Goal: Task Accomplishment & Management: Manage account settings

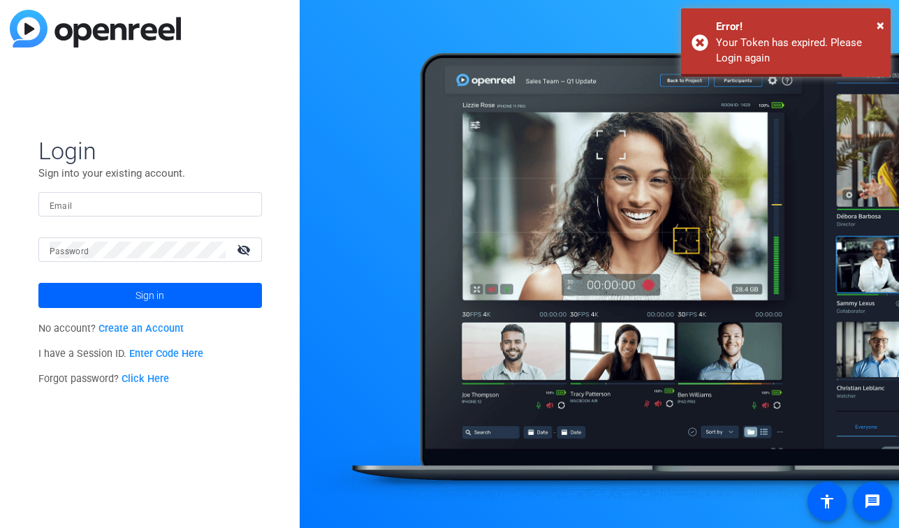
click at [115, 216] on div at bounding box center [150, 204] width 201 height 24
click at [116, 206] on input "Email" at bounding box center [150, 204] width 201 height 17
type input "[PERSON_NAME][EMAIL_ADDRESS][PERSON_NAME][PERSON_NAME][DOMAIN_NAME]"
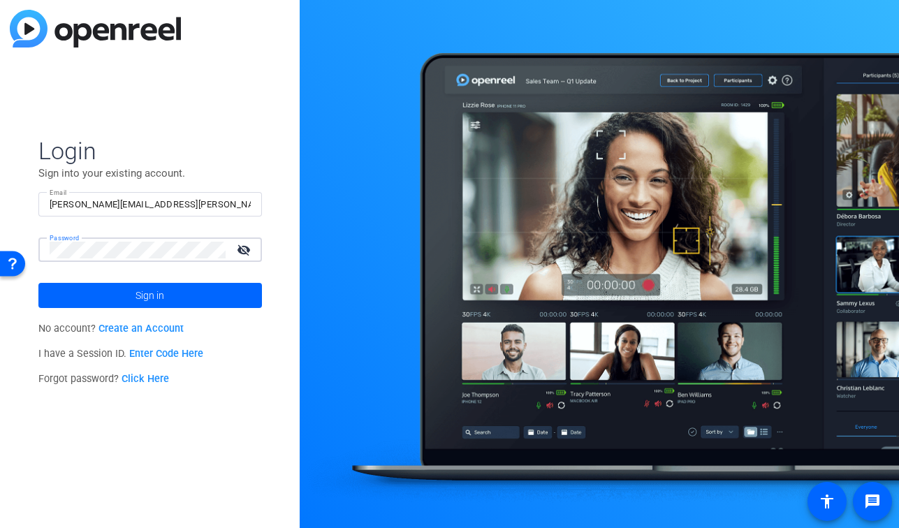
click at [38, 283] on button "Sign in" at bounding box center [149, 295] width 223 height 25
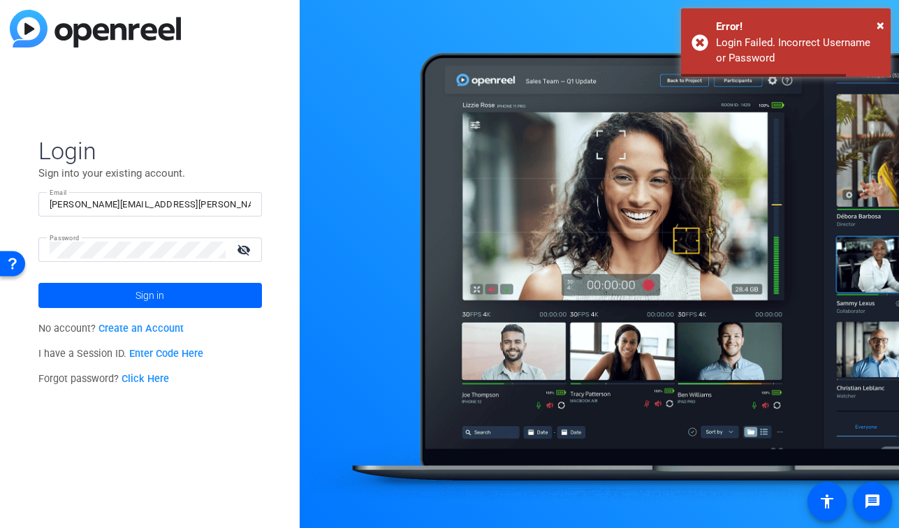
click at [122, 259] on div at bounding box center [138, 249] width 176 height 24
click at [122, 239] on div at bounding box center [138, 249] width 176 height 24
click at [122, 241] on div at bounding box center [138, 249] width 176 height 24
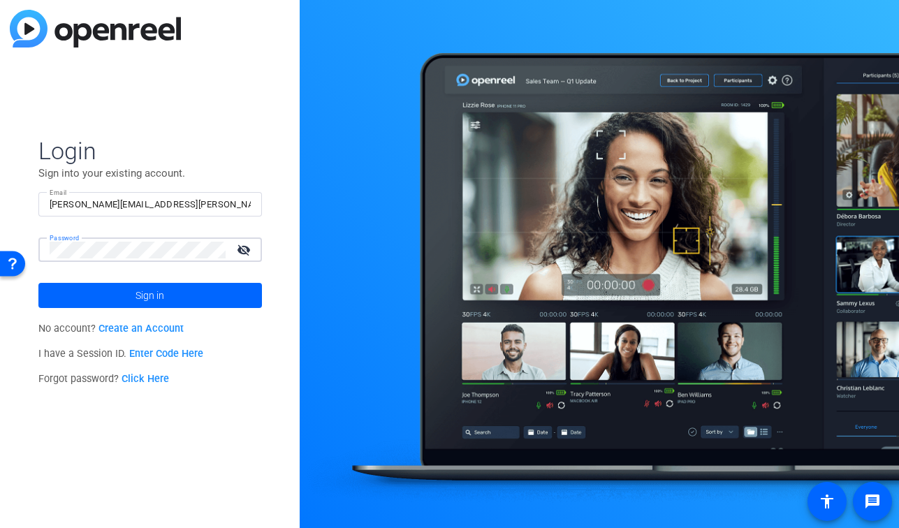
click at [38, 283] on button "Sign in" at bounding box center [149, 295] width 223 height 25
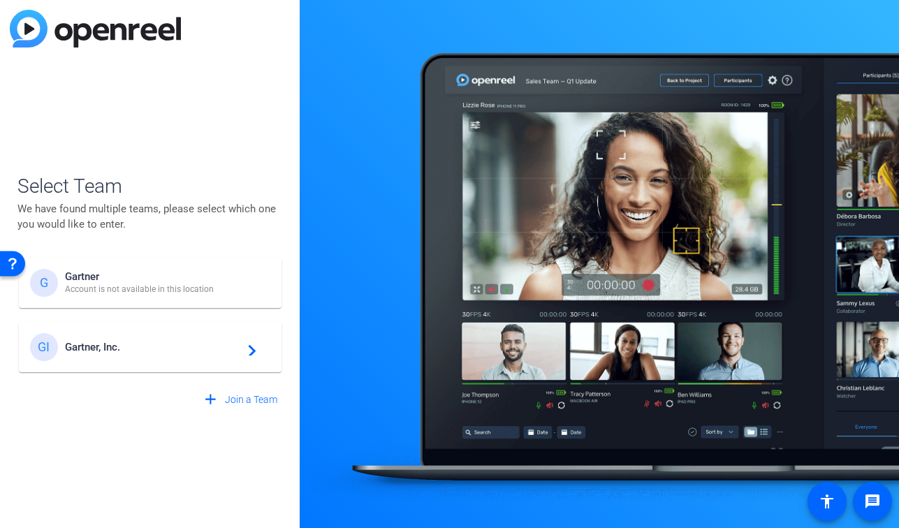
click at [153, 353] on div "GI Gartner, Inc. navigate_next" at bounding box center [150, 347] width 240 height 28
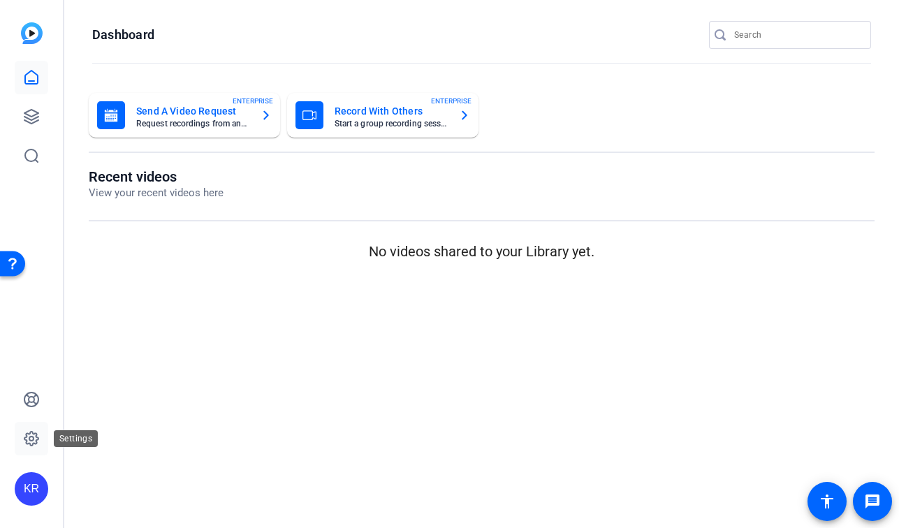
click at [34, 429] on link at bounding box center [32, 439] width 34 height 34
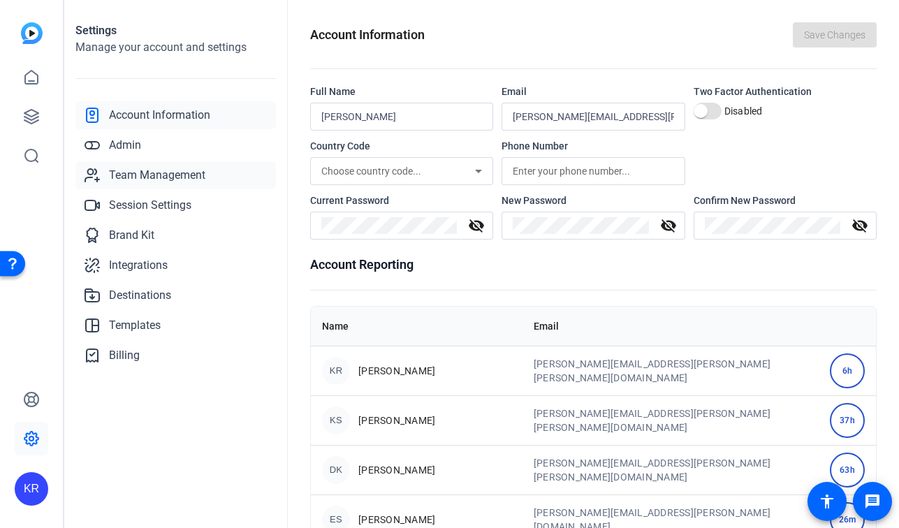
click at [182, 183] on span "Team Management" at bounding box center [157, 175] width 96 height 17
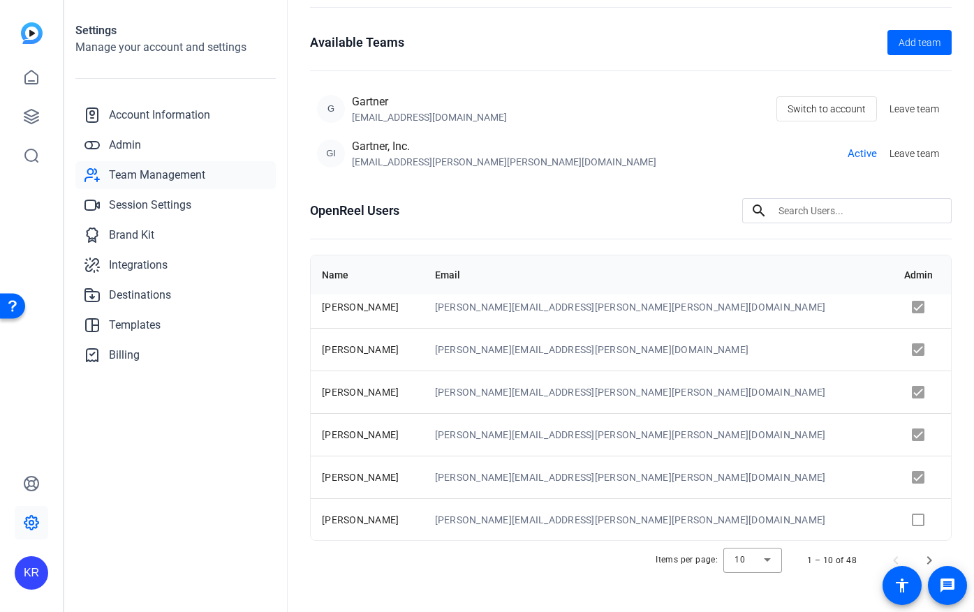
scroll to position [67, 0]
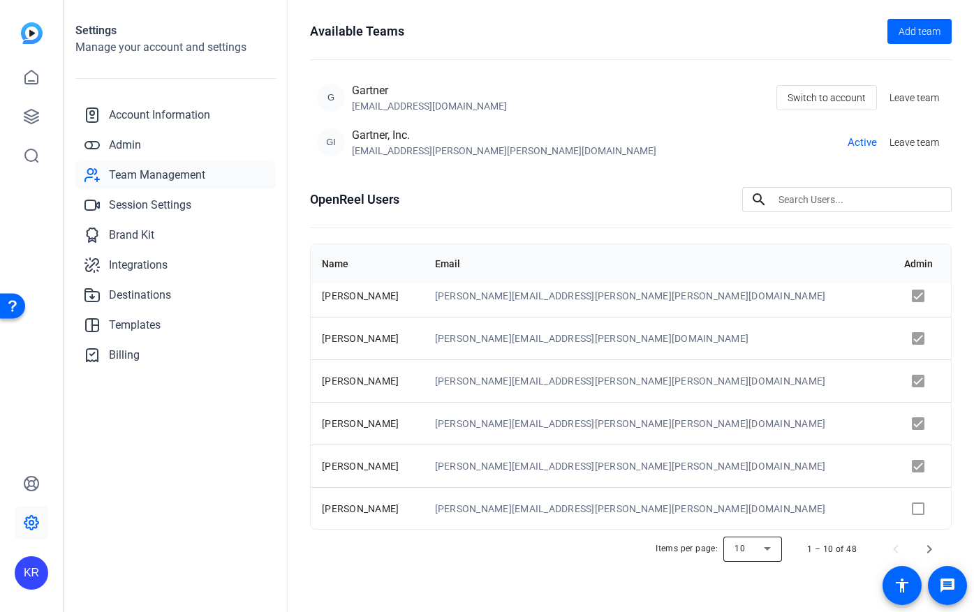
click at [781, 527] on div at bounding box center [752, 550] width 59 height 34
click at [752, 524] on mat-option "100" at bounding box center [754, 520] width 59 height 22
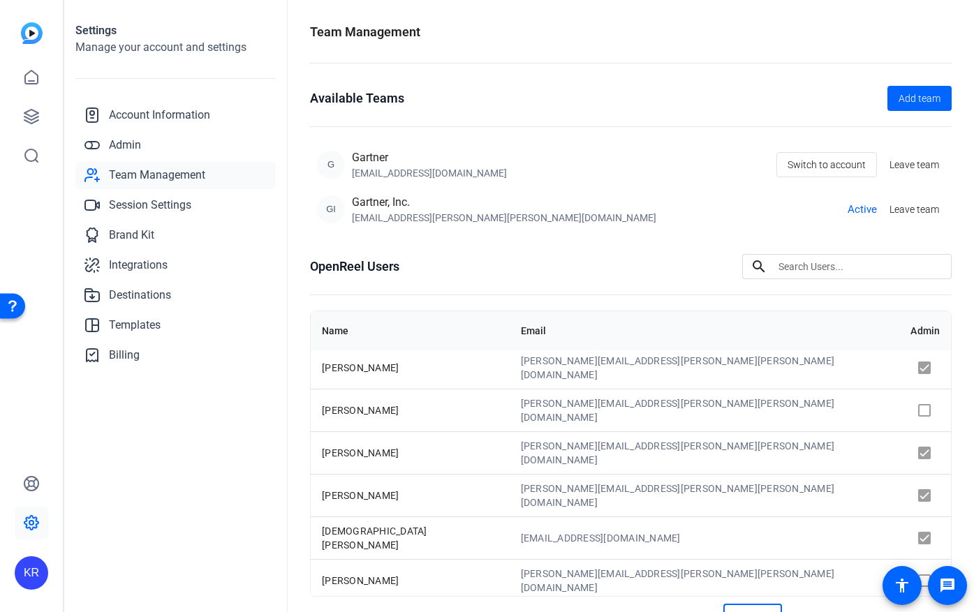
scroll to position [1117, 0]
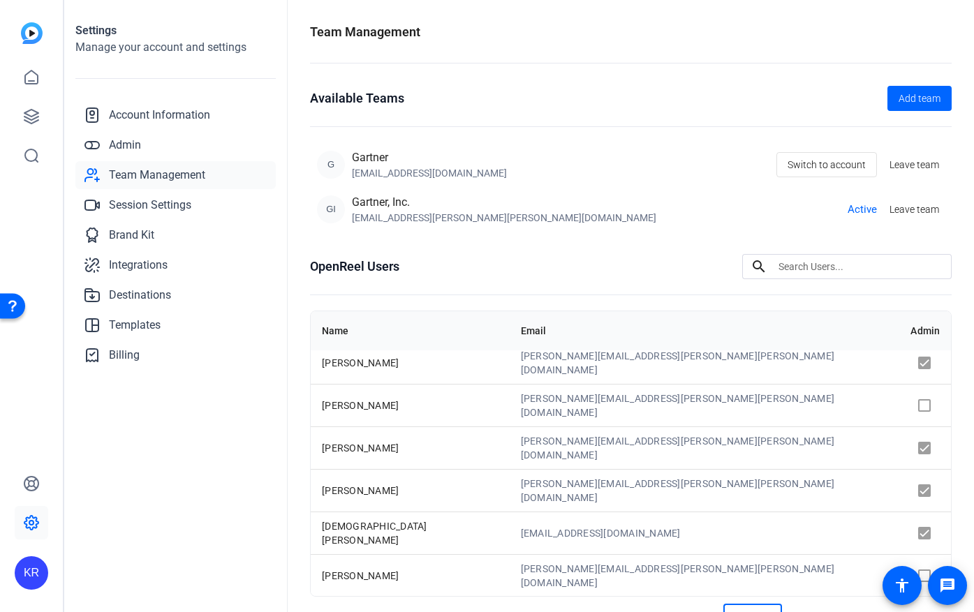
click at [810, 268] on input at bounding box center [860, 266] width 162 height 17
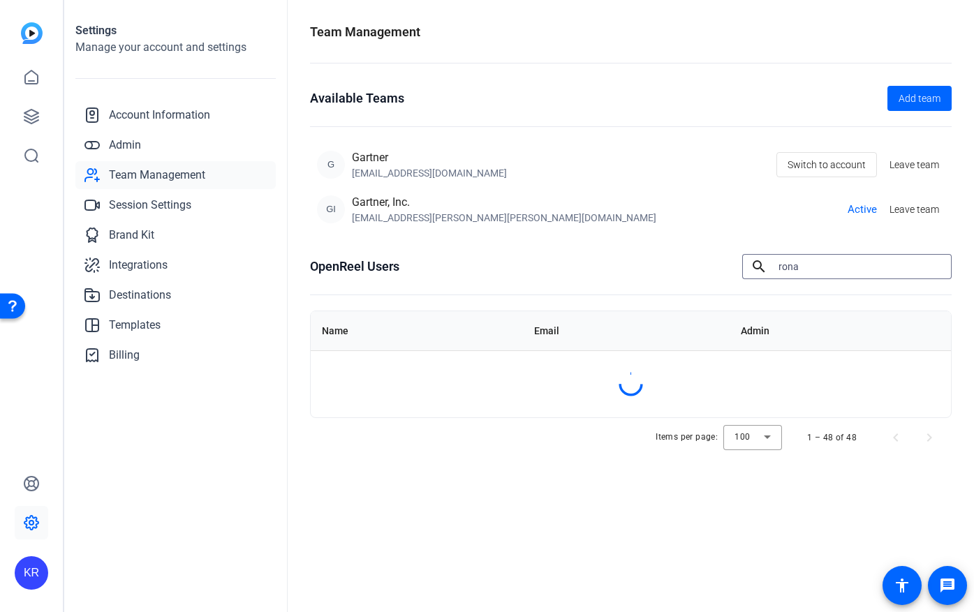
scroll to position [0, 0]
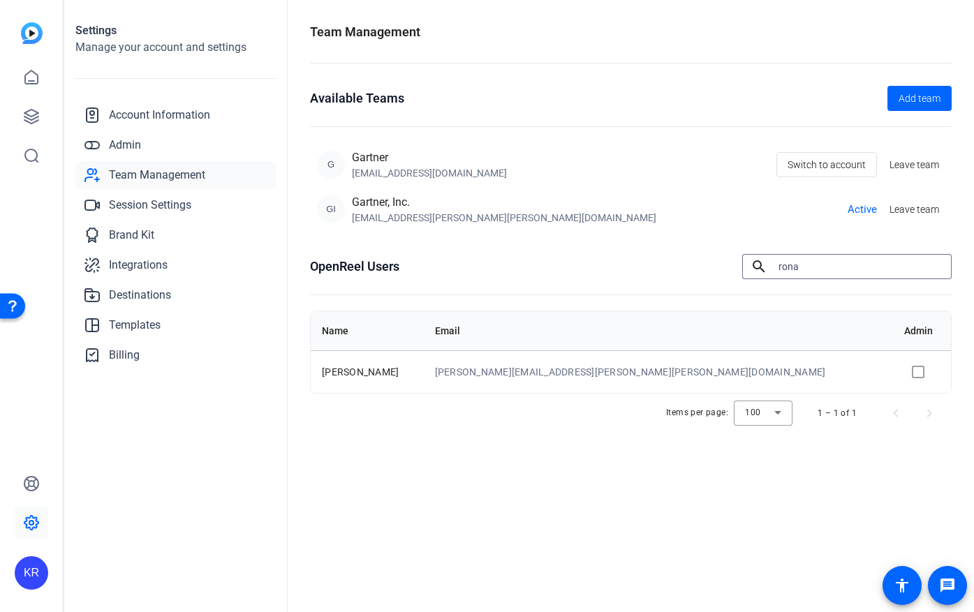
click at [810, 268] on input "rona" at bounding box center [860, 266] width 162 height 17
type input "[PERSON_NAME]"
click at [809, 265] on input "[PERSON_NAME]" at bounding box center [860, 266] width 162 height 17
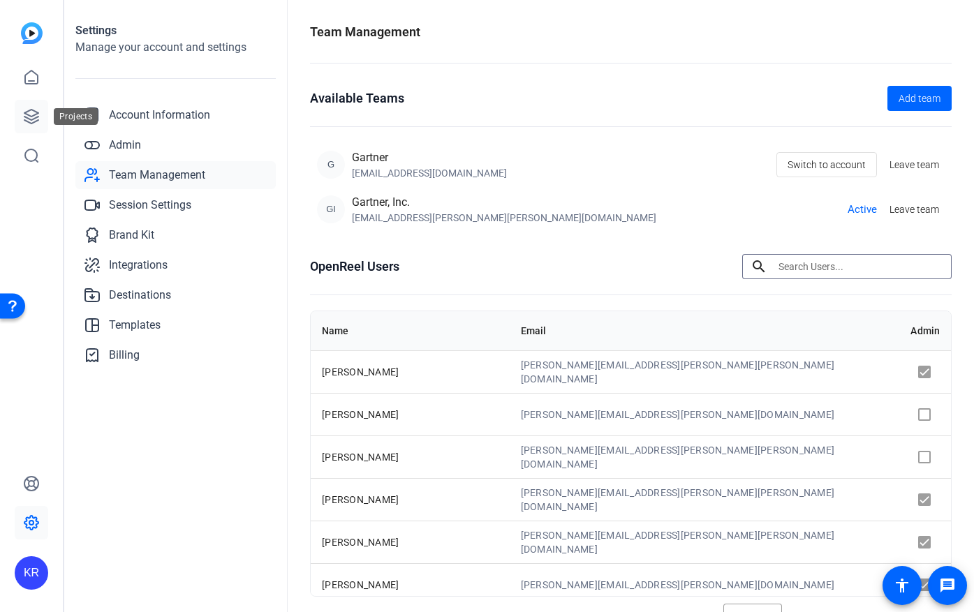
click at [31, 112] on icon at bounding box center [31, 116] width 17 height 17
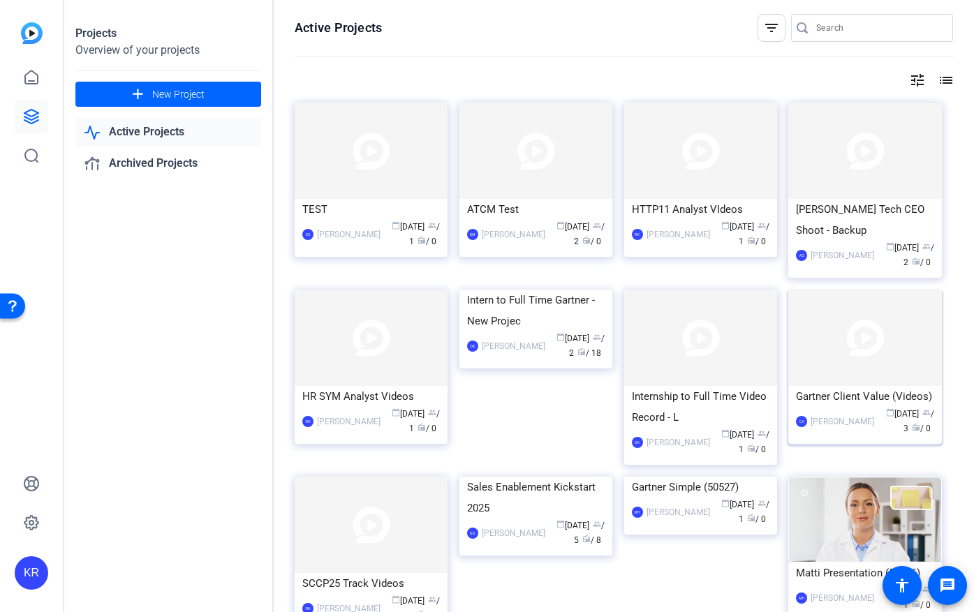
click at [883, 335] on img at bounding box center [864, 338] width 153 height 96
